Goal: Navigation & Orientation: Find specific page/section

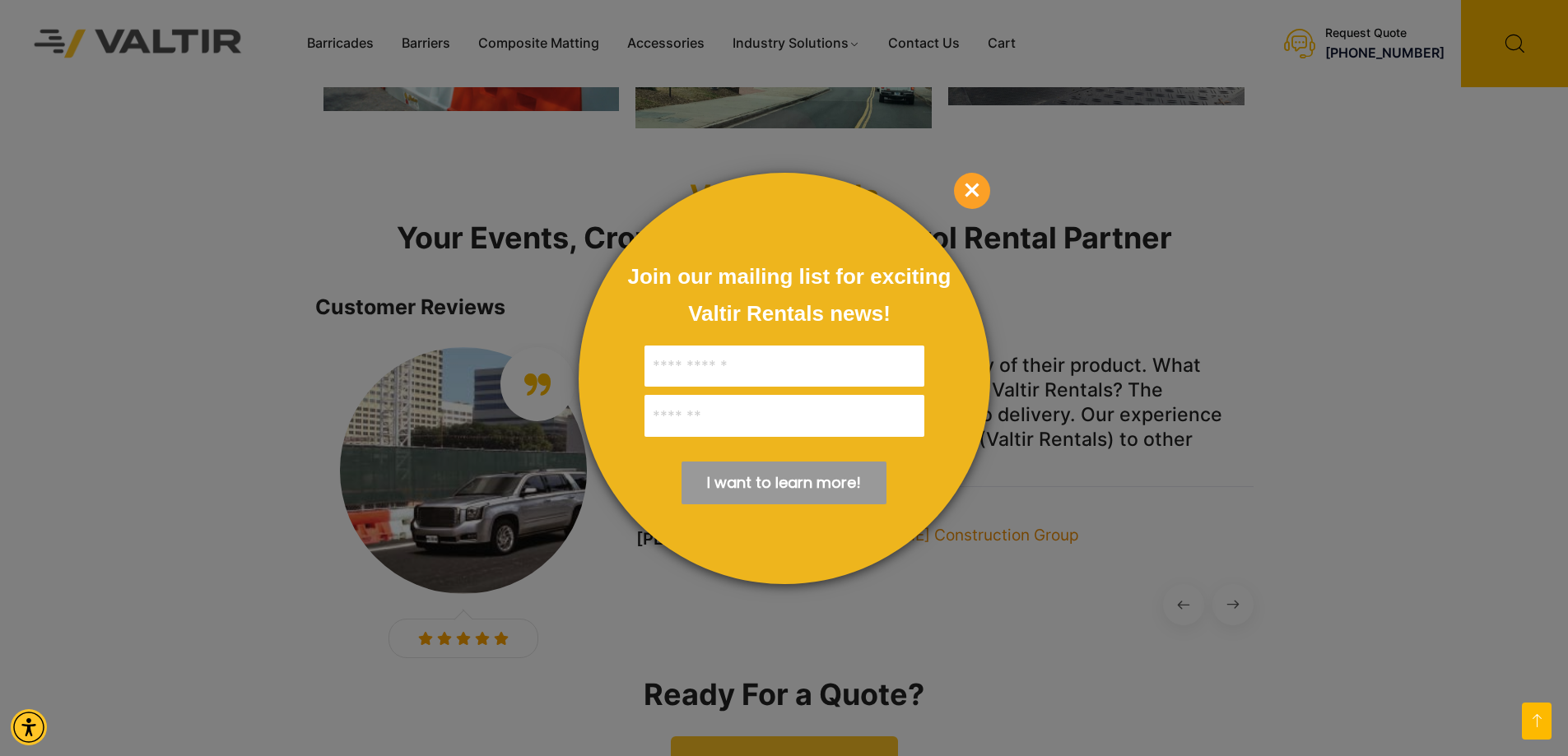
scroll to position [2140, 0]
click at [979, 191] on span "×" at bounding box center [972, 190] width 37 height 37
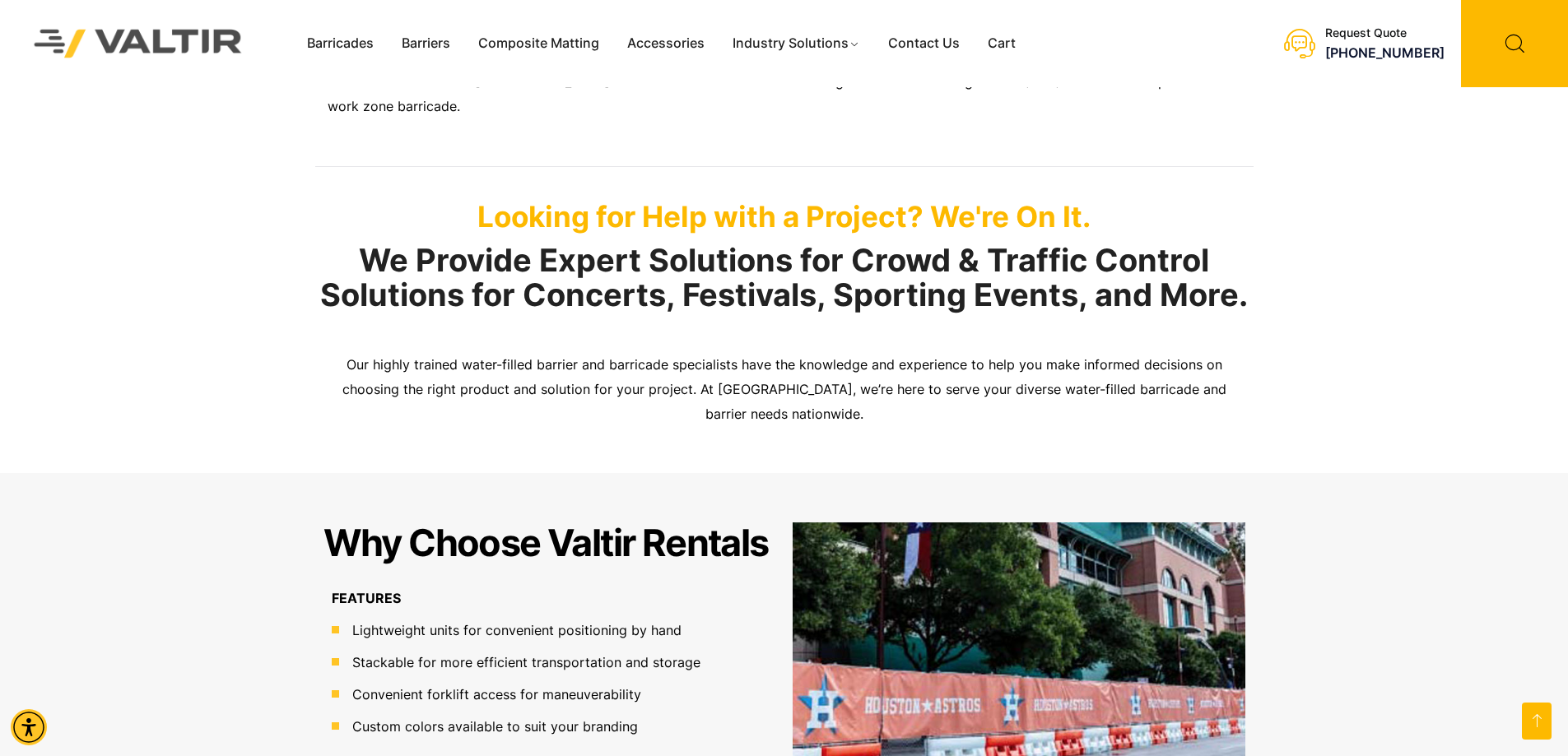
scroll to position [658, 0]
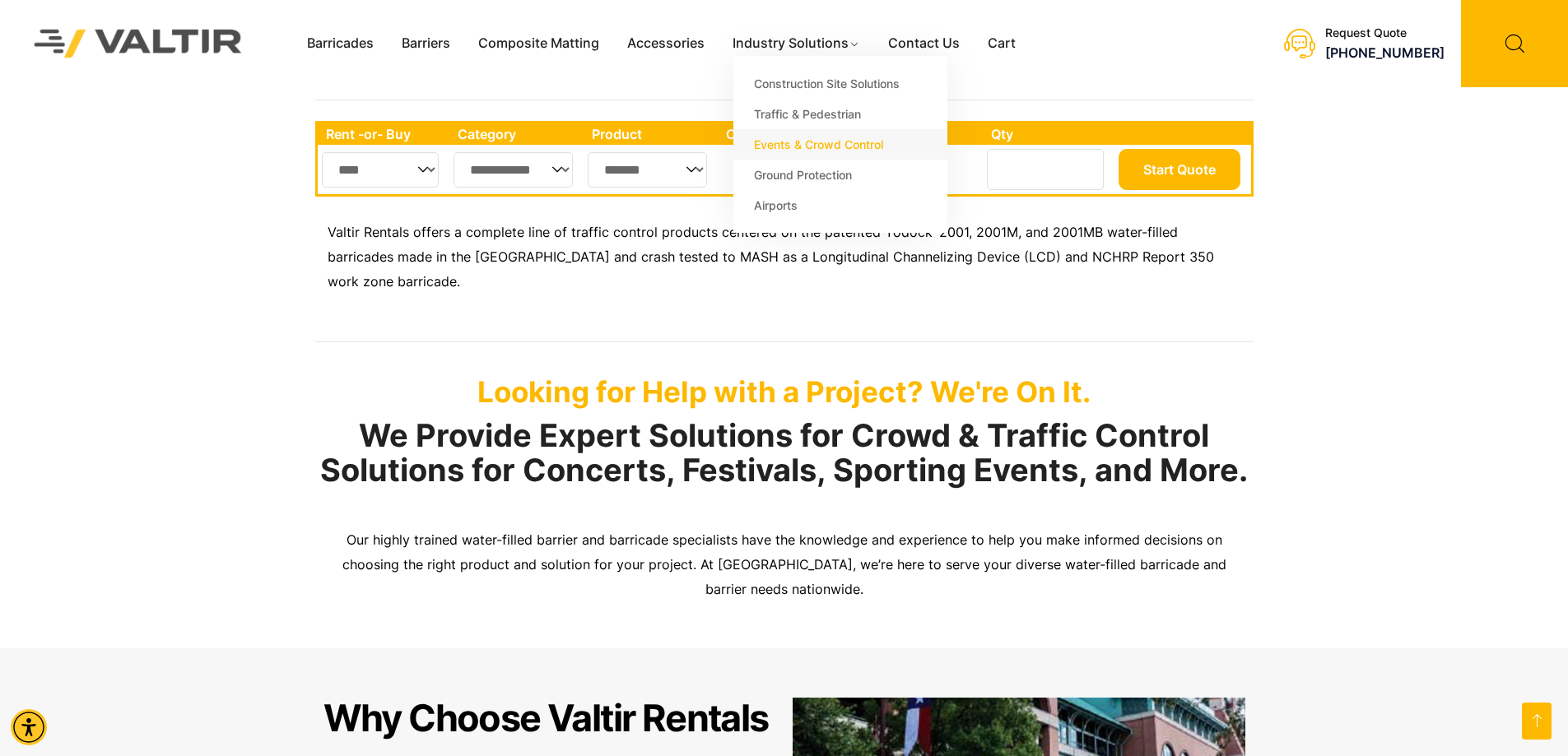
click at [828, 140] on link "Events & Crowd Control" at bounding box center [840, 145] width 214 height 31
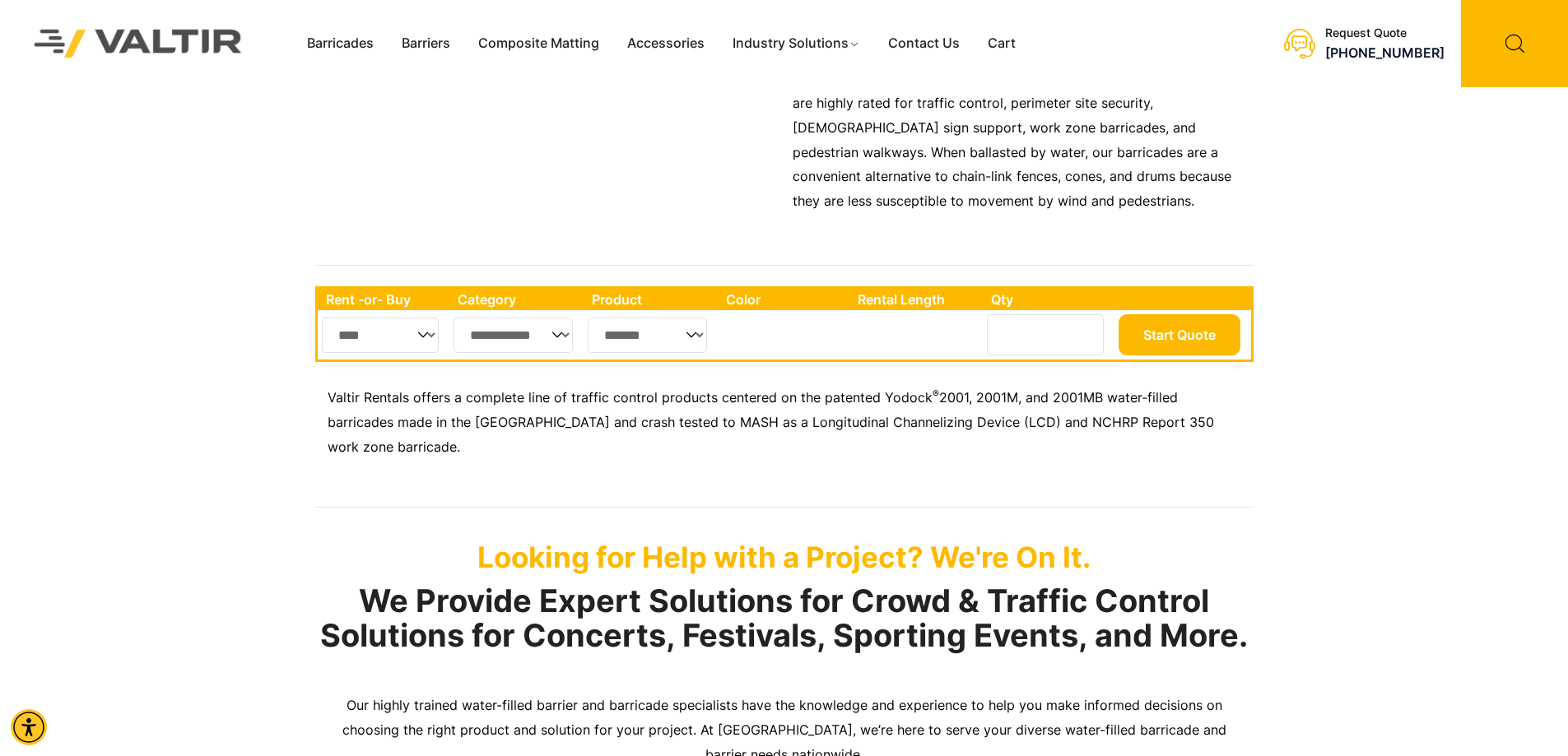
scroll to position [494, 0]
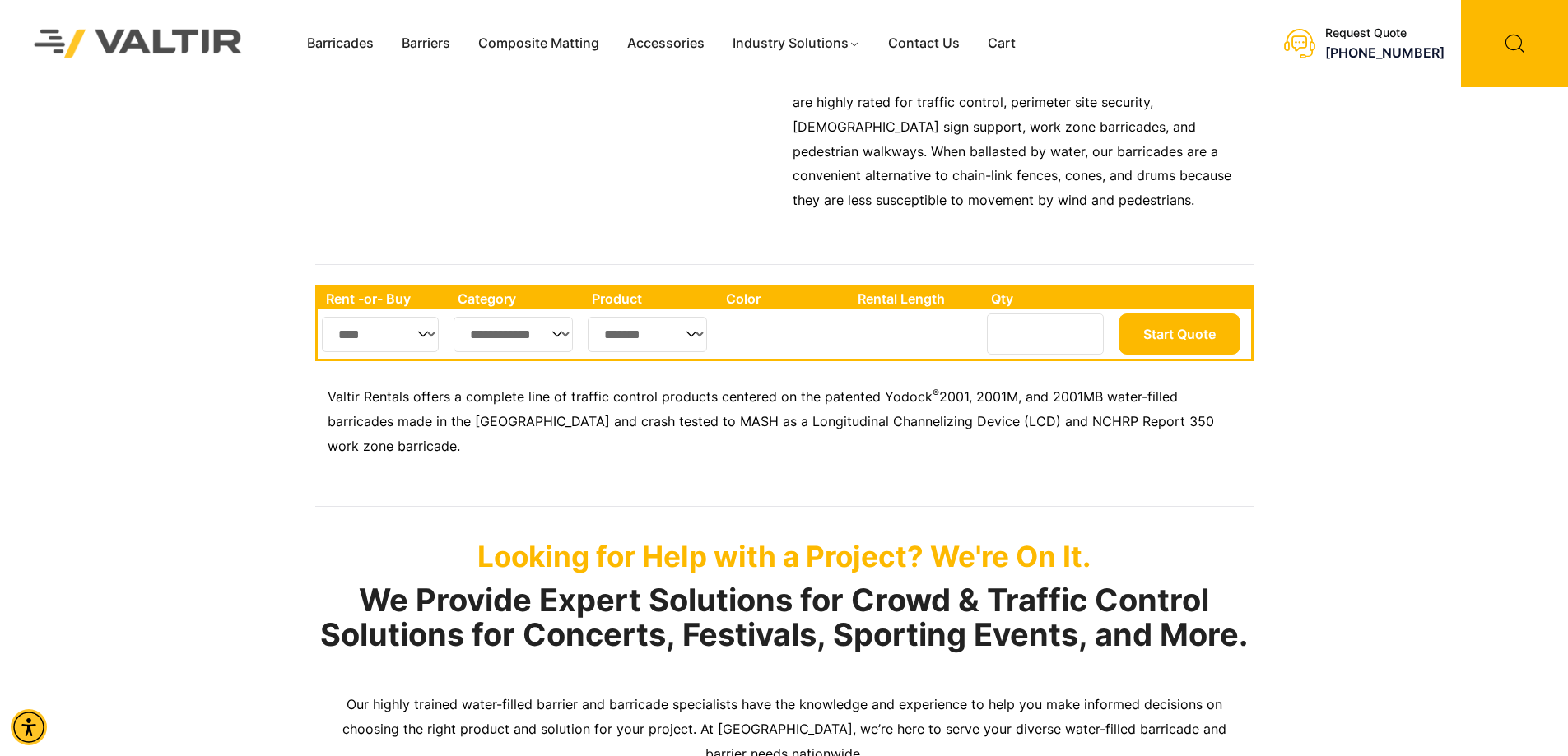
click at [548, 332] on select "**********" at bounding box center [513, 335] width 120 height 36
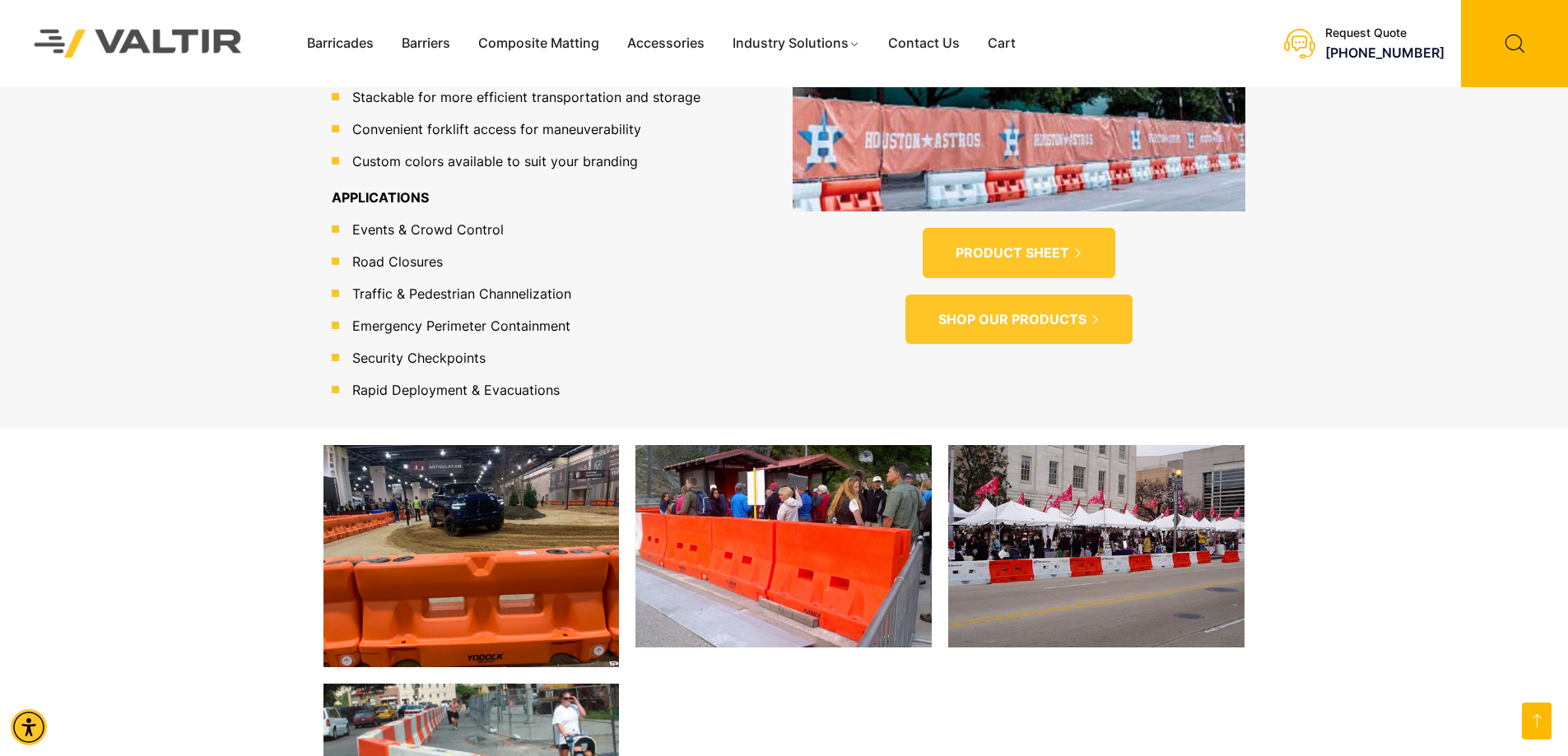
scroll to position [1481, 0]
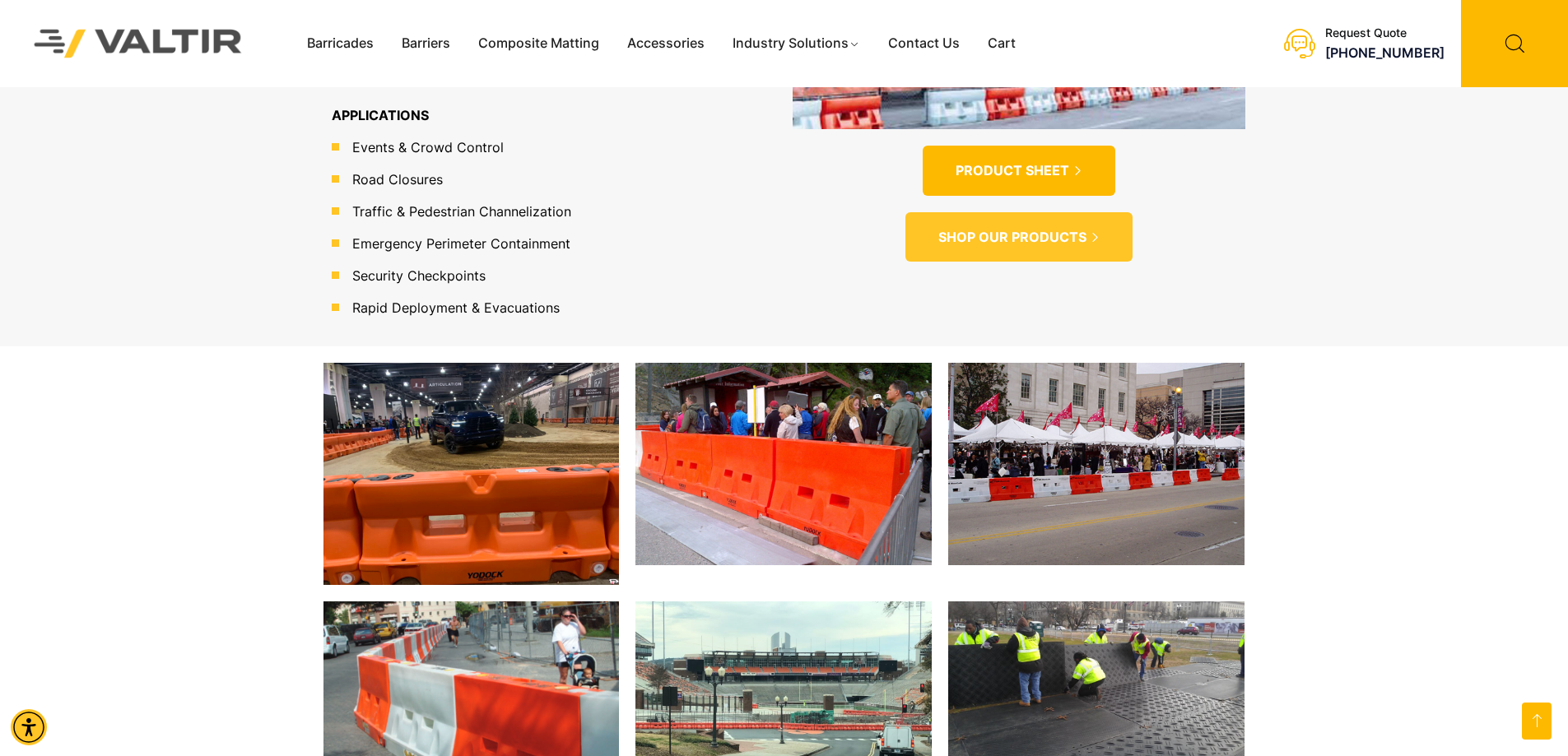
click at [995, 162] on span "PRODUCT SHEET" at bounding box center [1013, 171] width 114 height 17
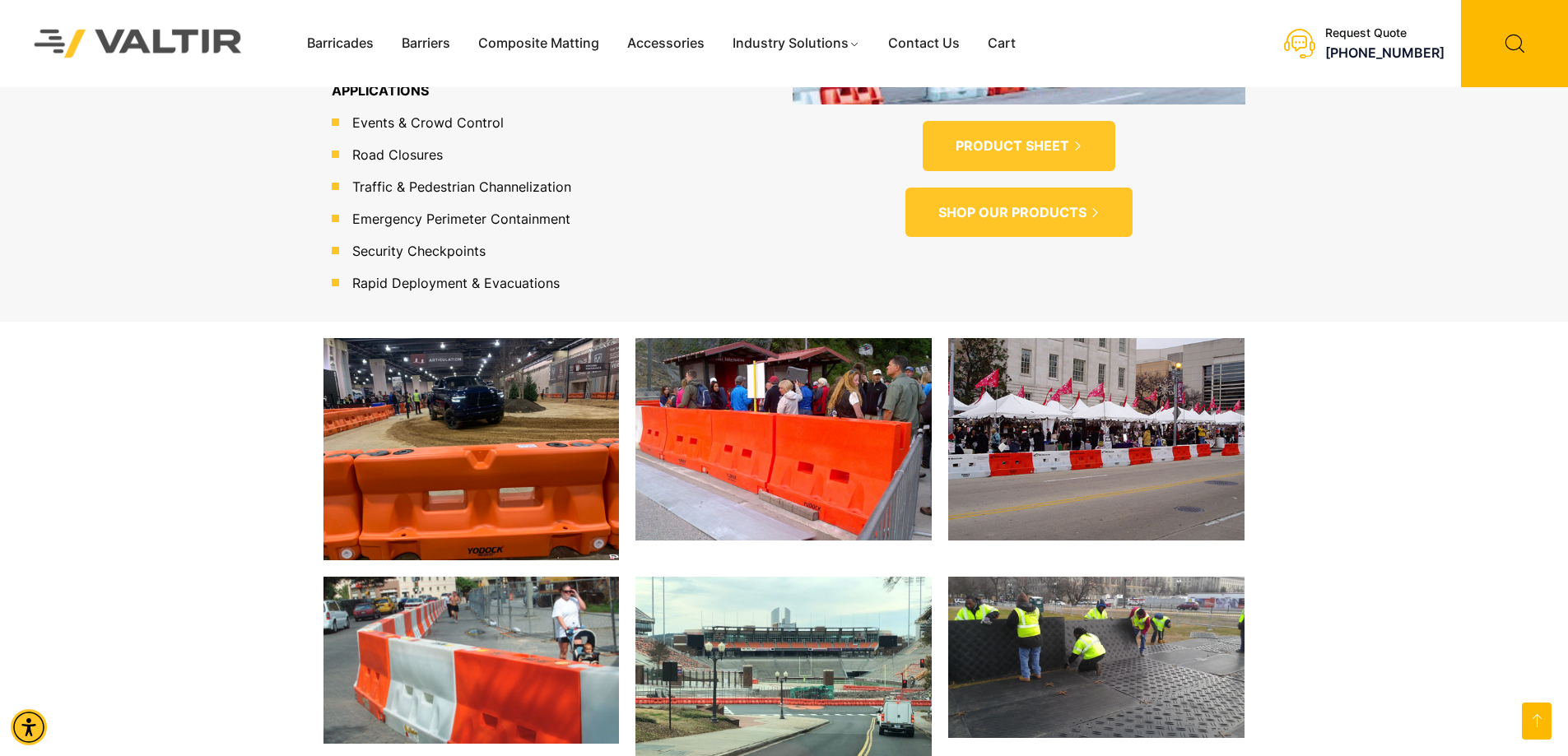
scroll to position [1505, 0]
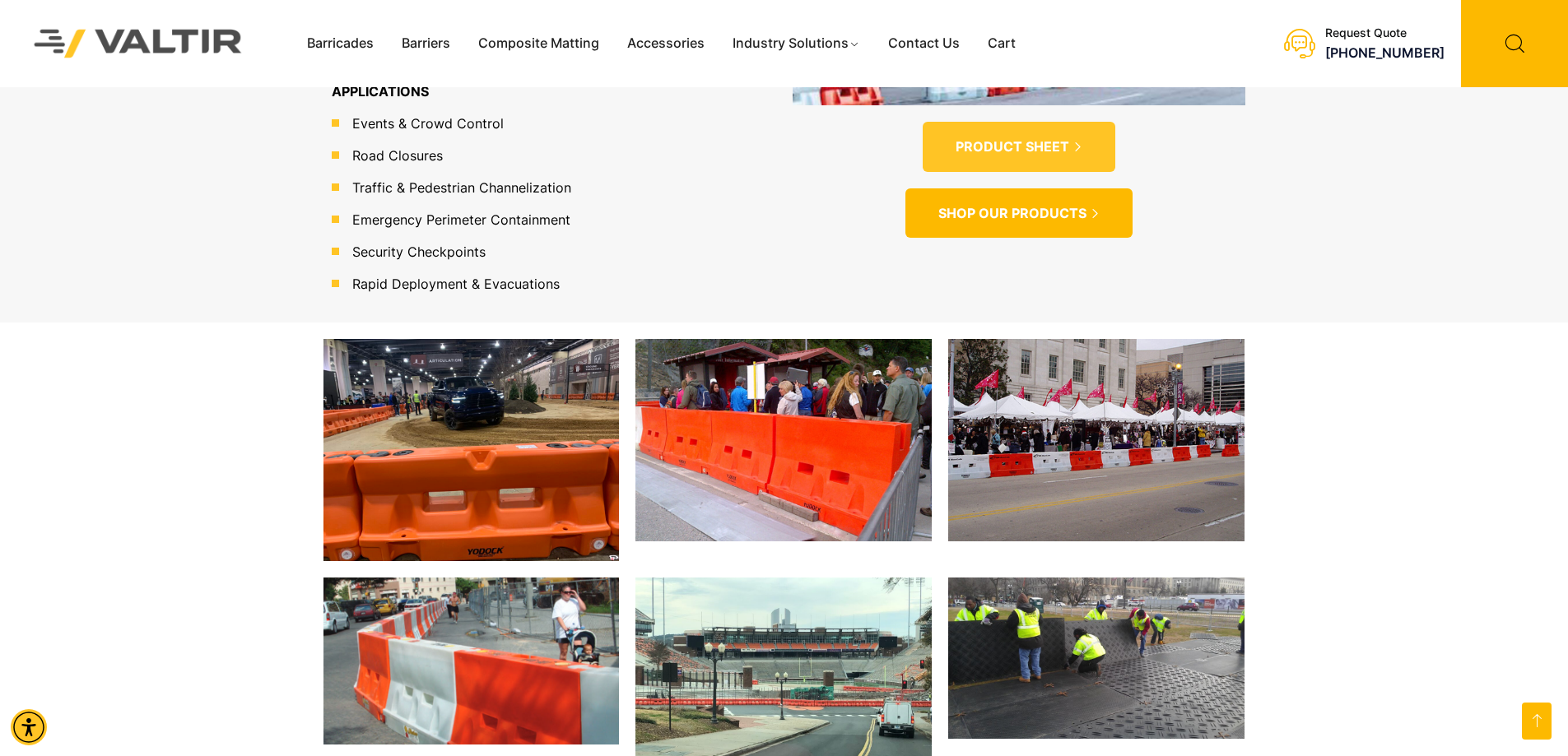
click at [1030, 189] on link "SHOP OUR PRODUCTS" at bounding box center [1019, 213] width 227 height 50
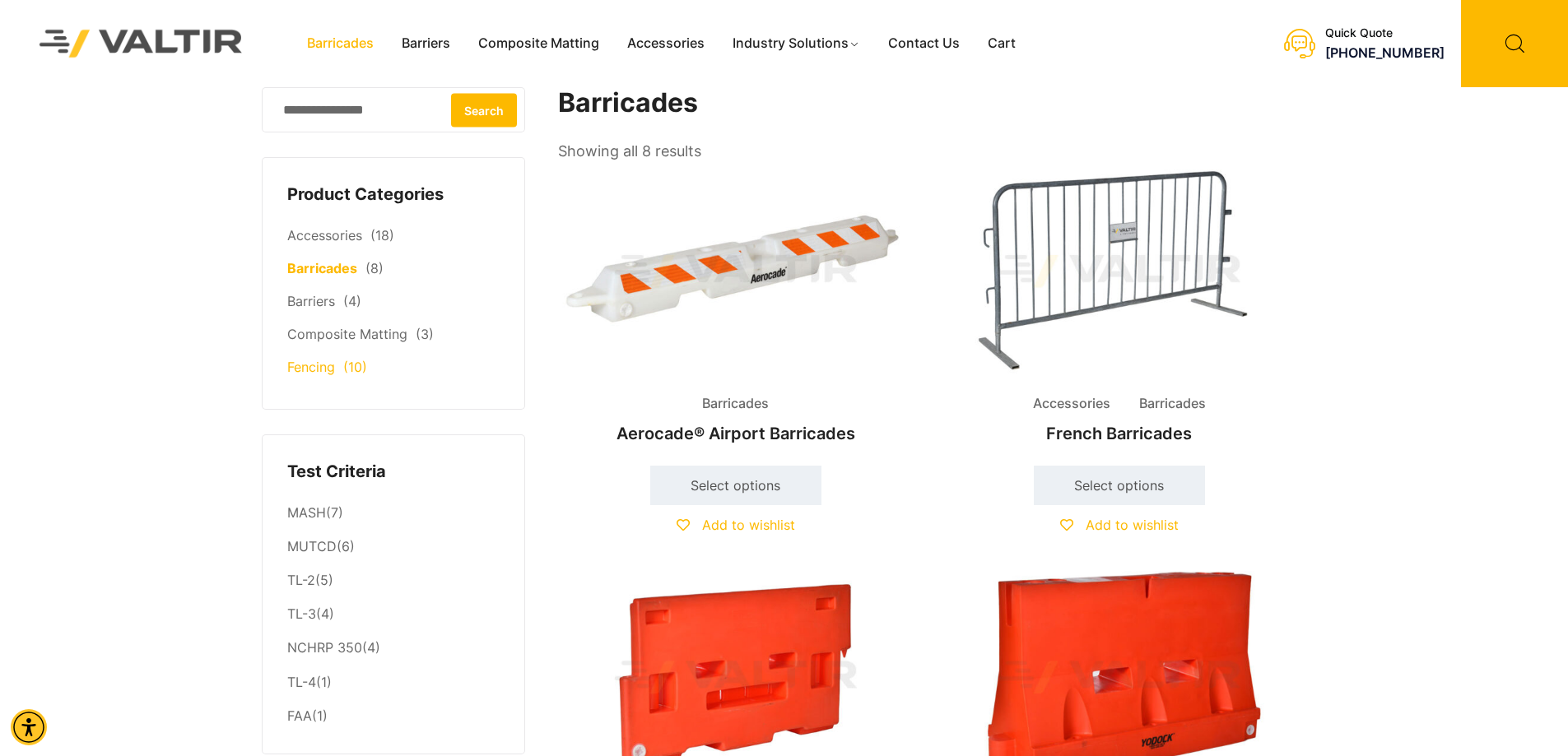
click at [315, 365] on link "Fencing" at bounding box center [311, 367] width 48 height 16
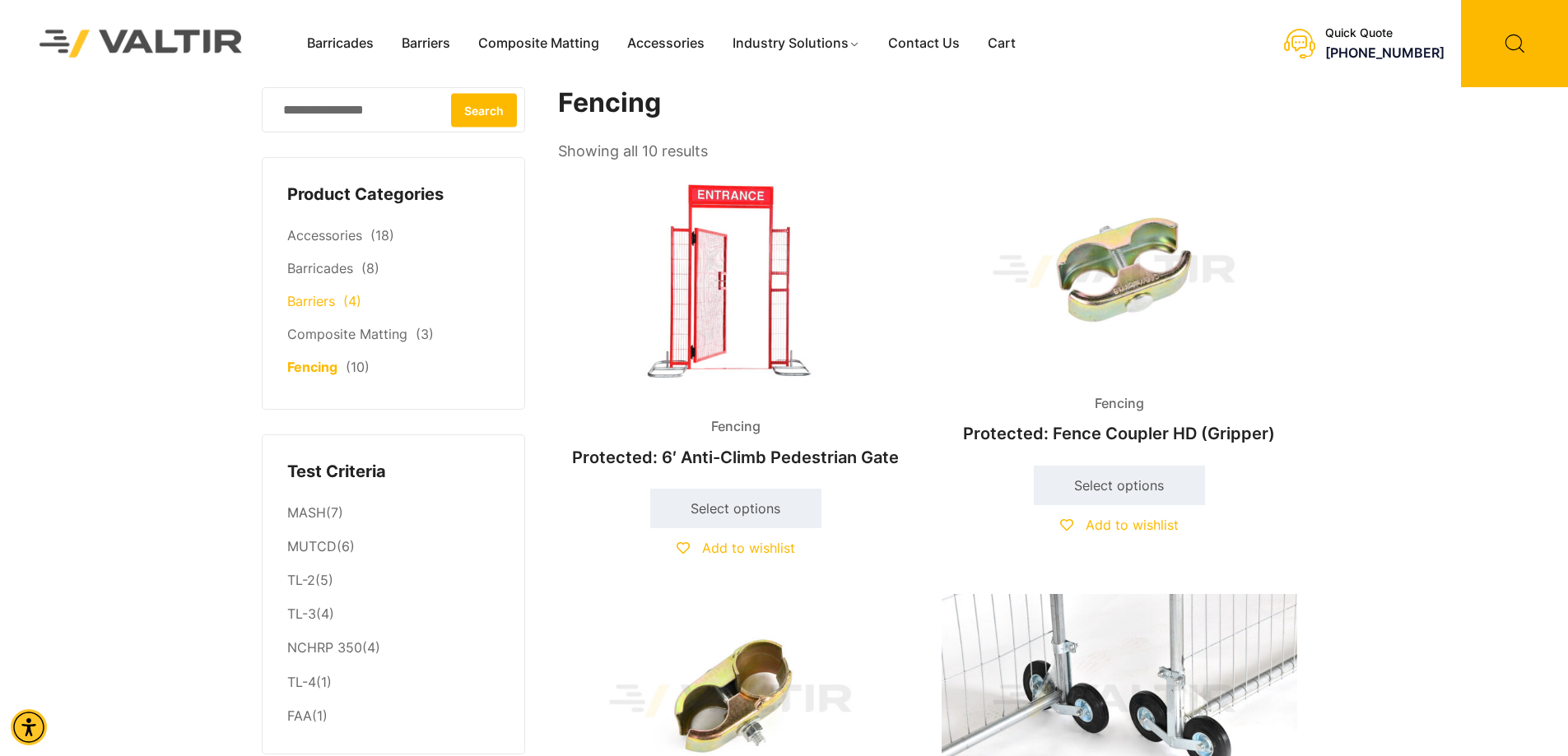
click at [320, 303] on link "Barriers" at bounding box center [311, 301] width 48 height 16
